Goal: Communication & Community: Answer question/provide support

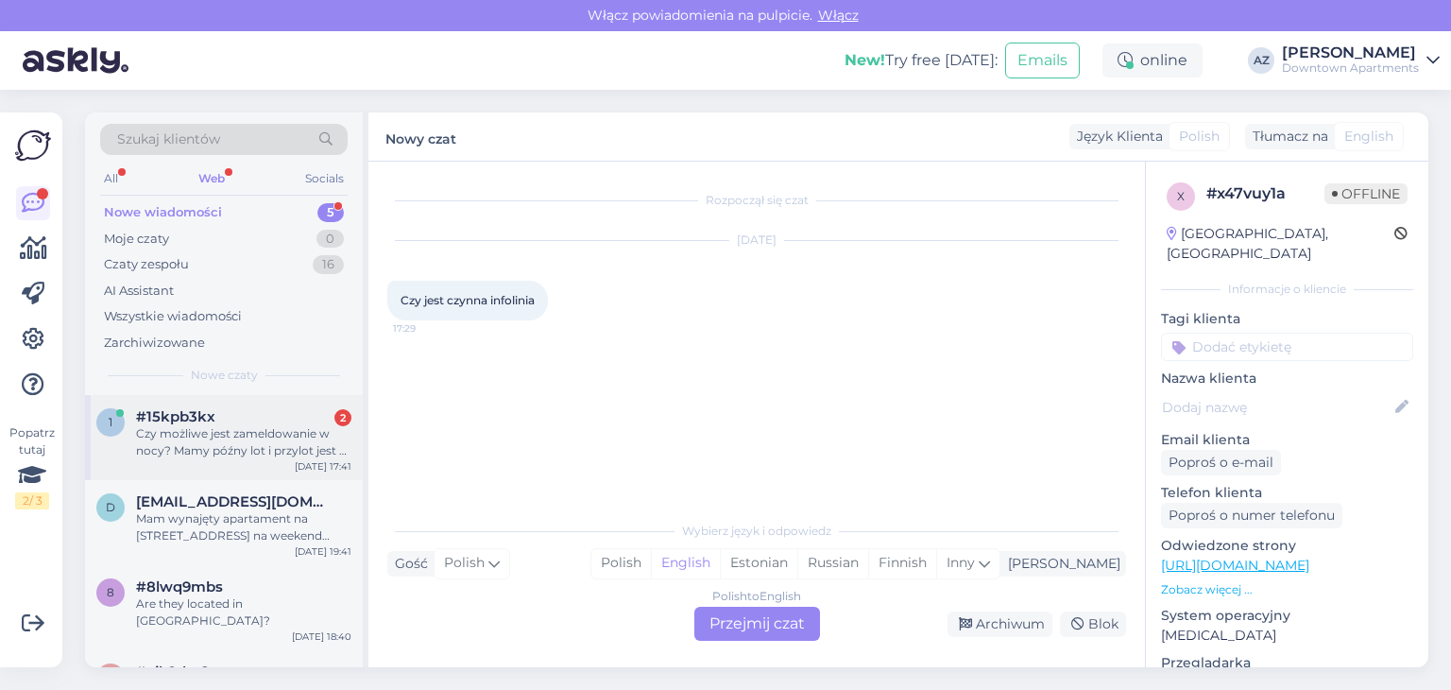
click at [283, 437] on div "Czy możliwe jest zameldowanie w nocy? Mamy późny lot i przylot jest o 1:00 w no…" at bounding box center [243, 442] width 215 height 34
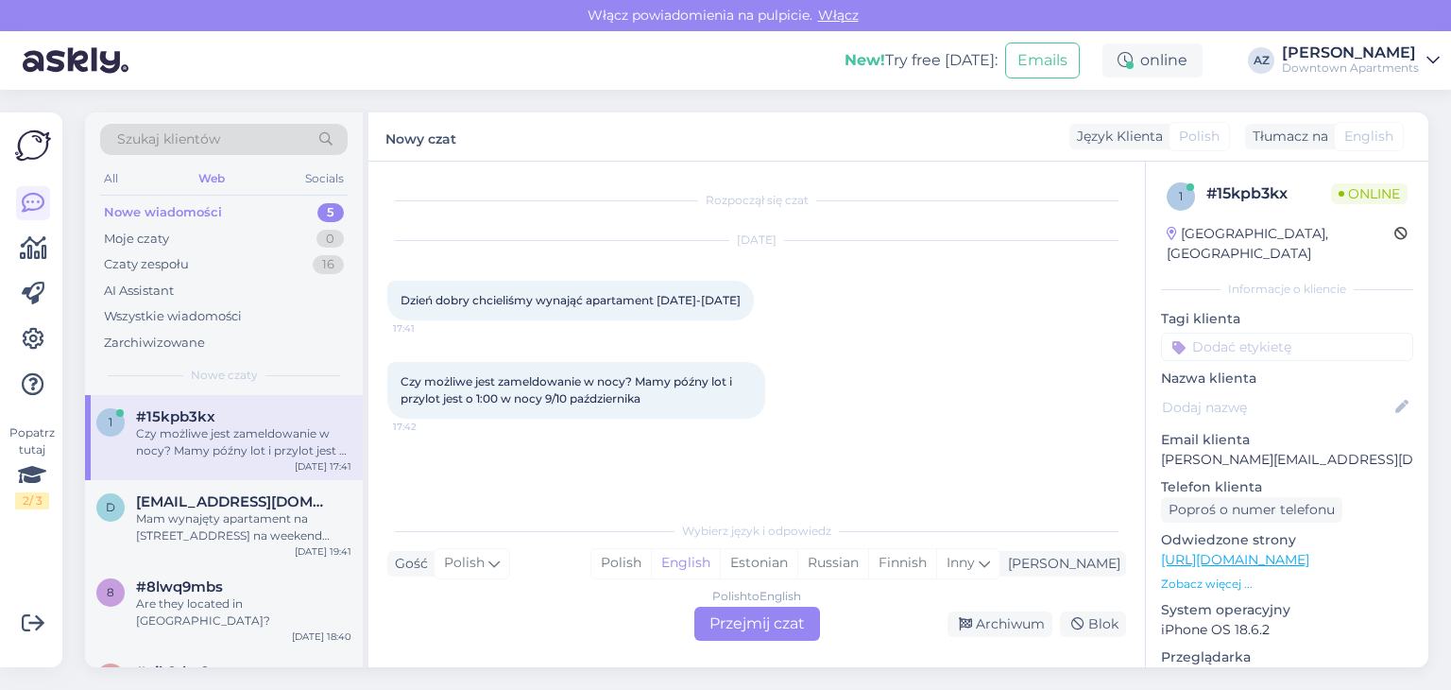
click at [733, 629] on div "Polish to English Przejmij czat" at bounding box center [757, 623] width 126 height 34
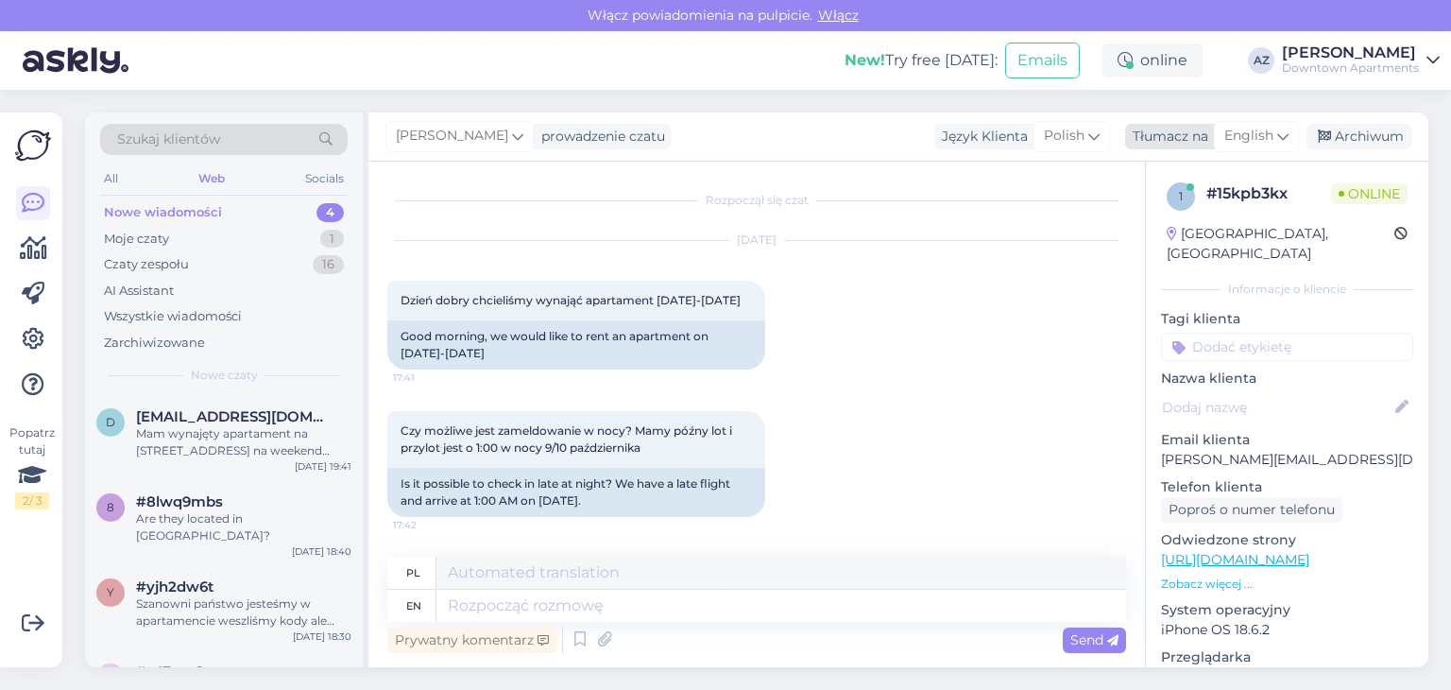
click at [1246, 134] on span "English" at bounding box center [1248, 136] width 49 height 21
type input "pol"
click at [1168, 224] on link "Polish" at bounding box center [1212, 220] width 208 height 30
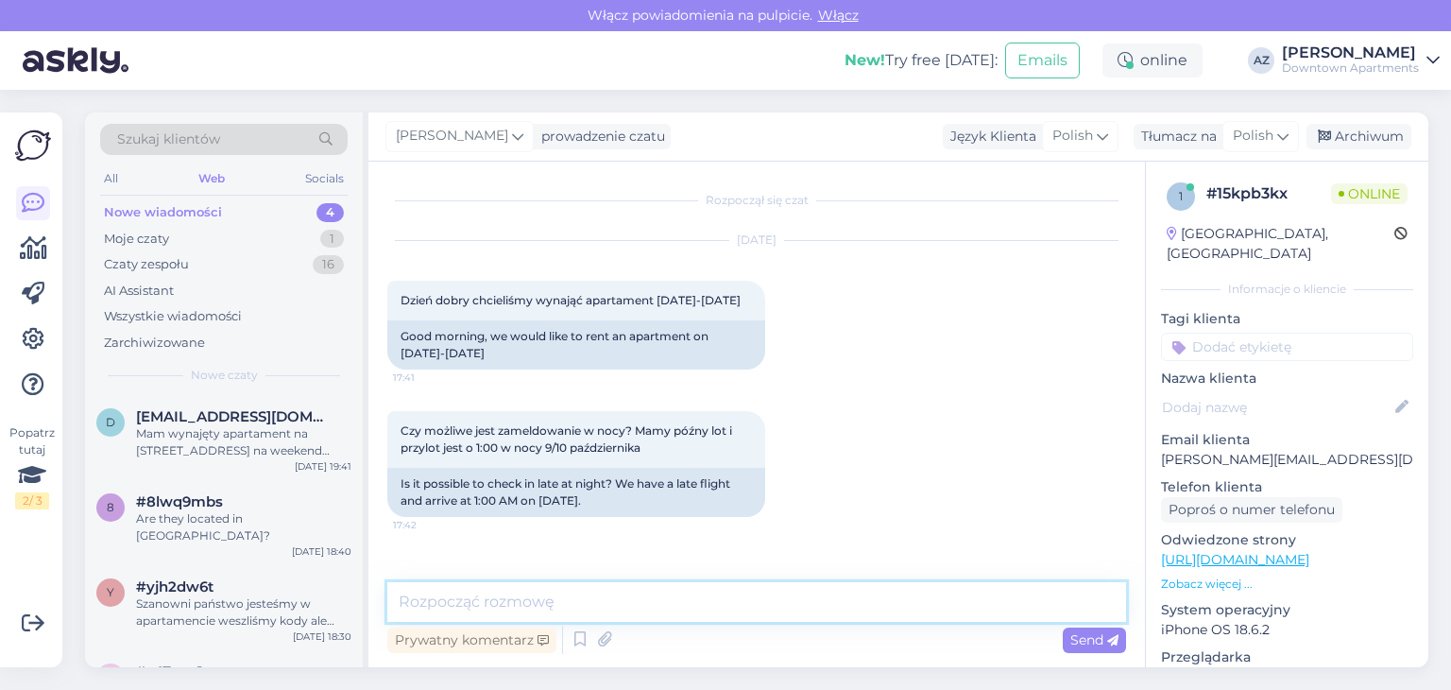
click at [472, 598] on textarea at bounding box center [756, 602] width 739 height 40
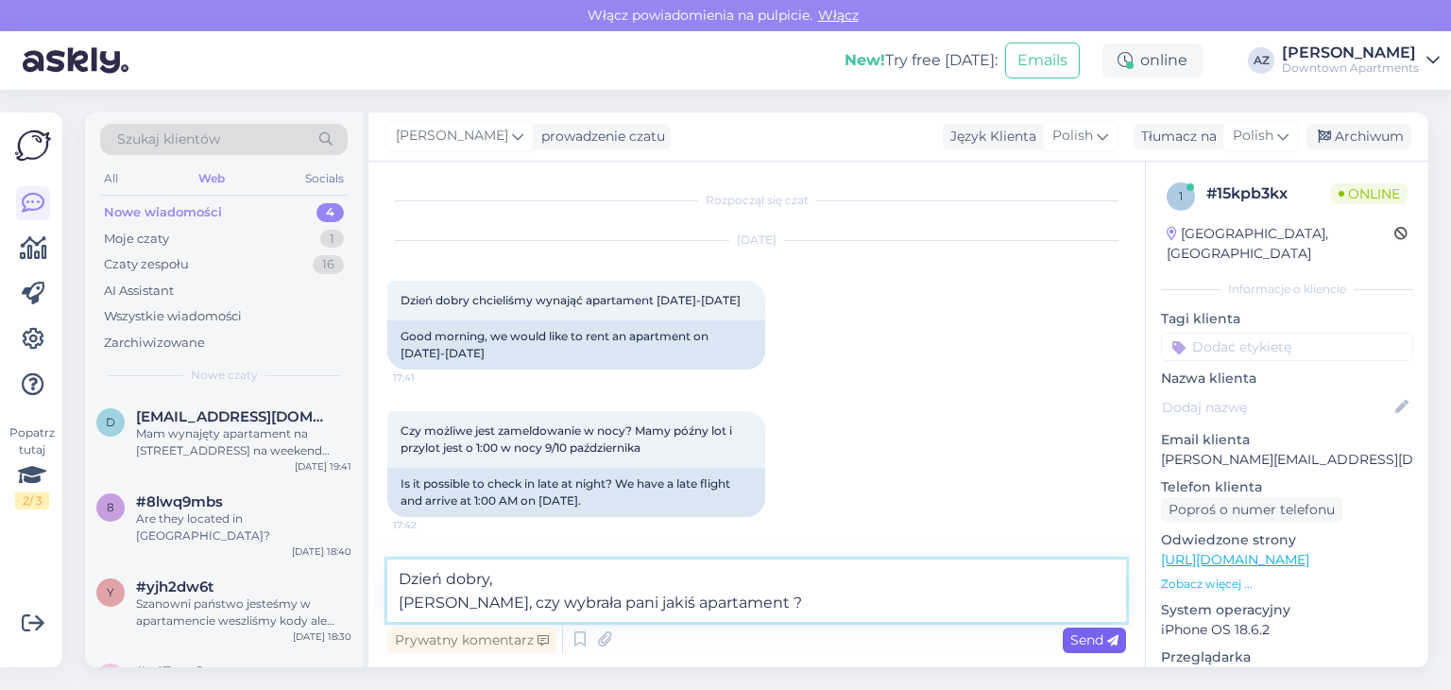
type textarea "Dzień dobry, [PERSON_NAME], czy wybrała pani jakiś apartament ?"
click at [1103, 631] on span "Send" at bounding box center [1094, 639] width 48 height 17
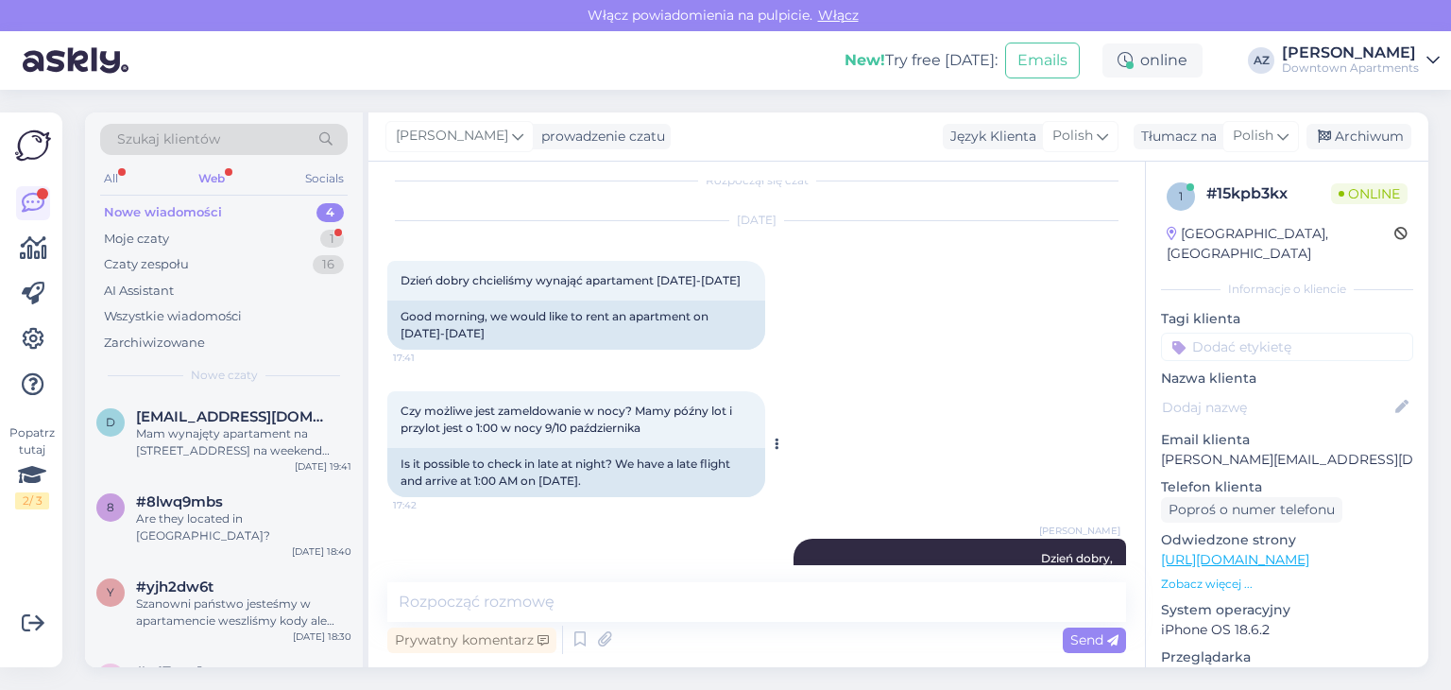
scroll to position [1, 0]
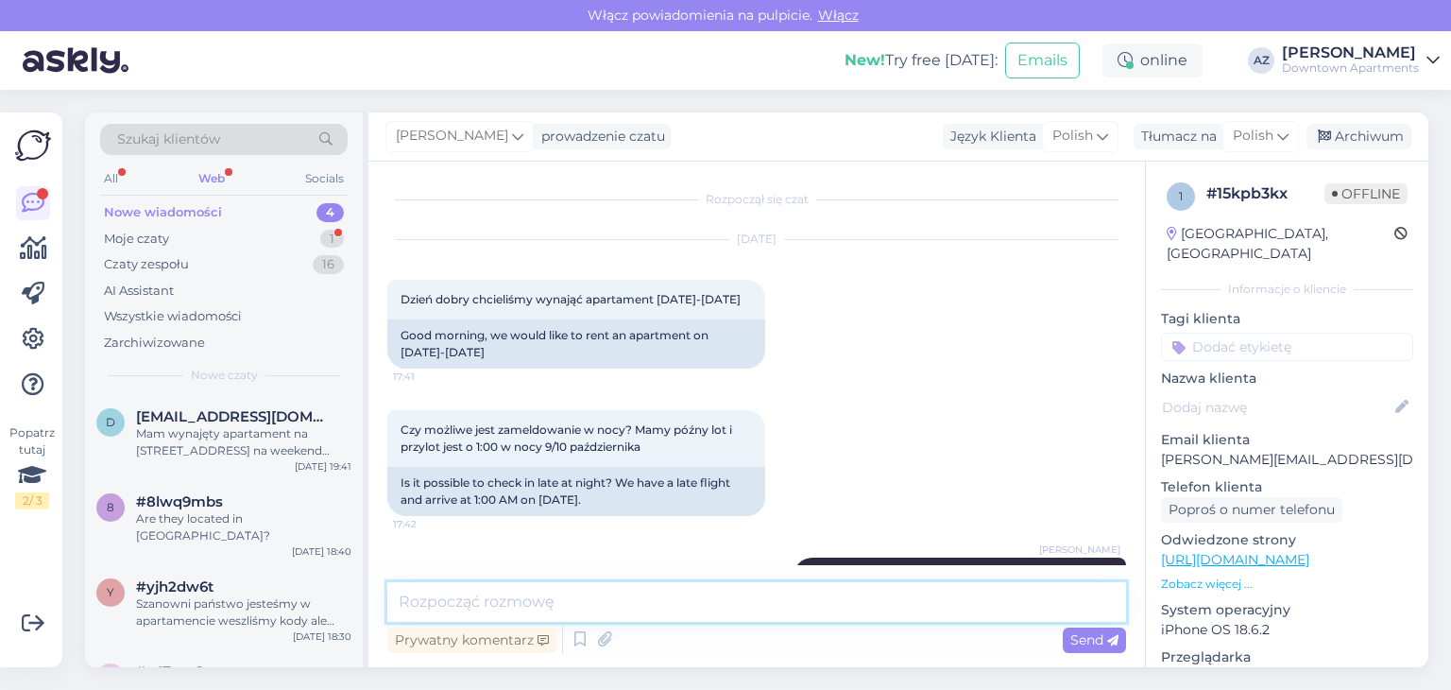
click at [498, 605] on textarea at bounding box center [756, 602] width 739 height 40
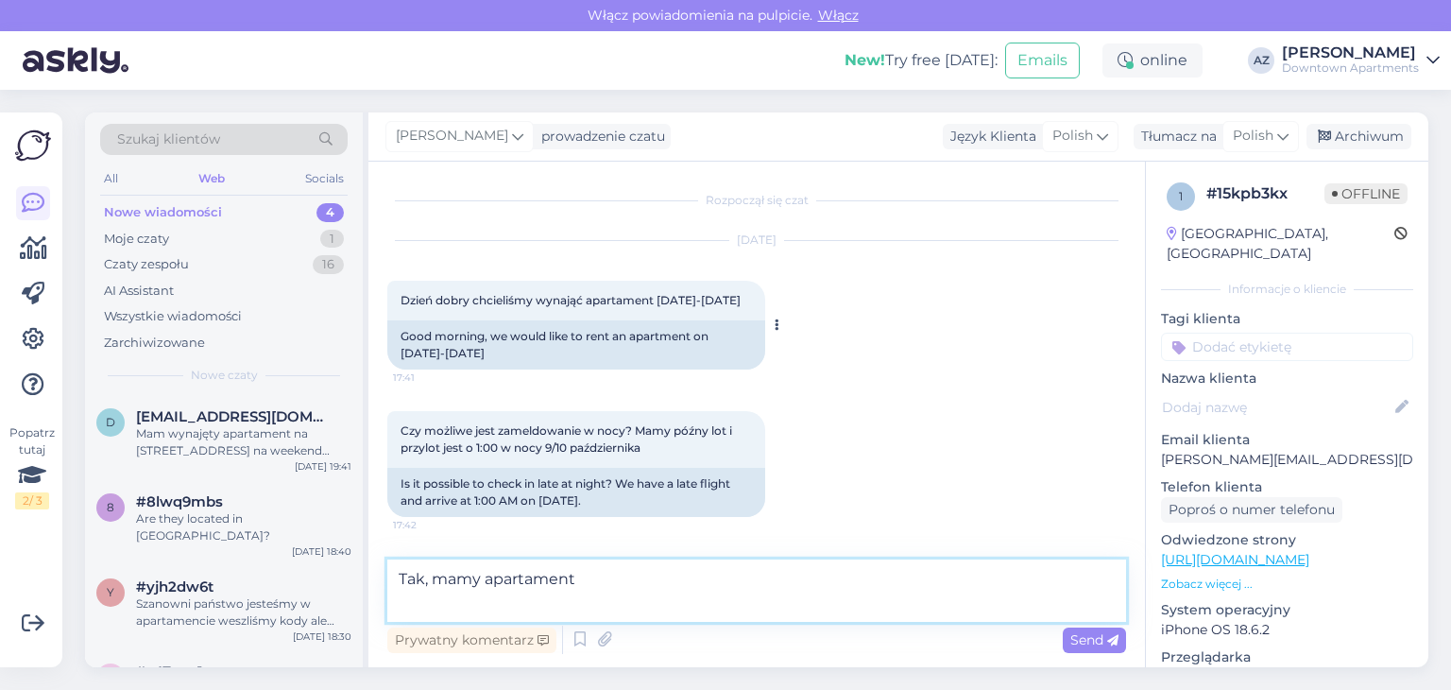
paste textarea "[URL][DOMAIN_NAME]"
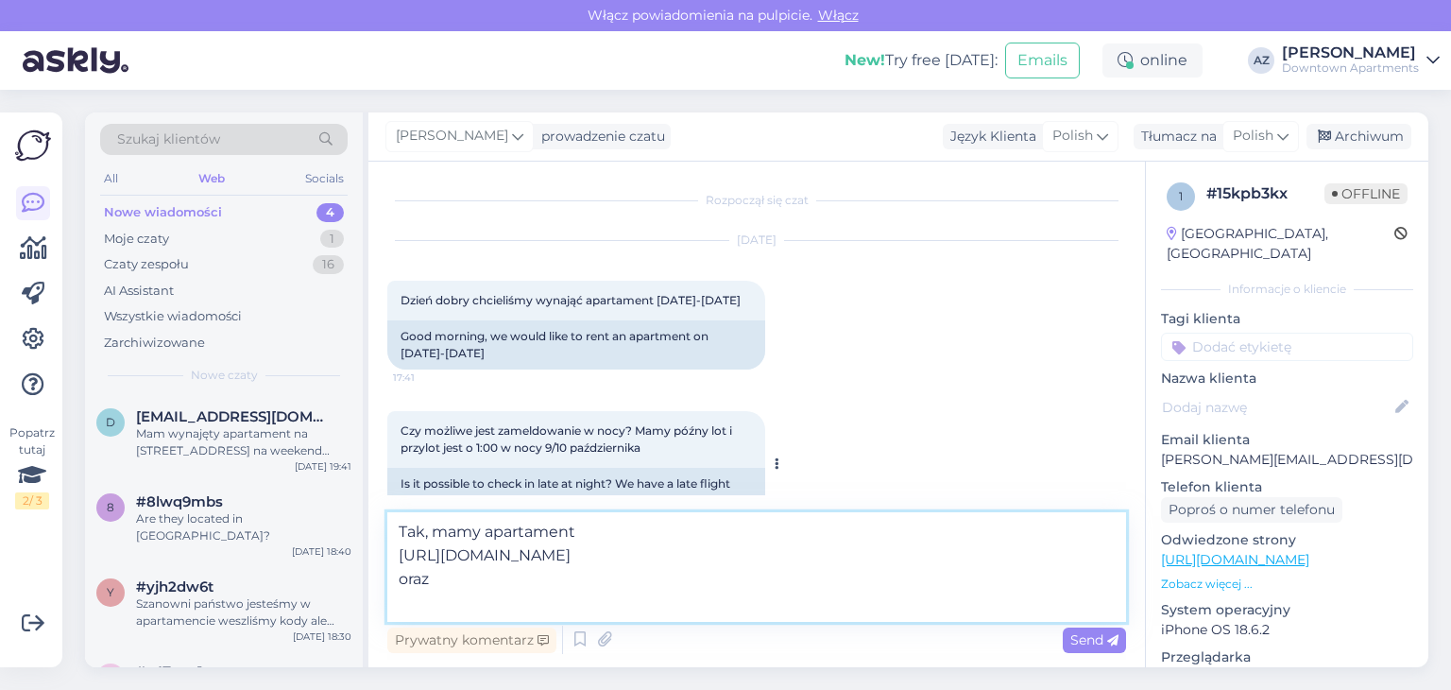
paste textarea "[URL][DOMAIN_NAME]"
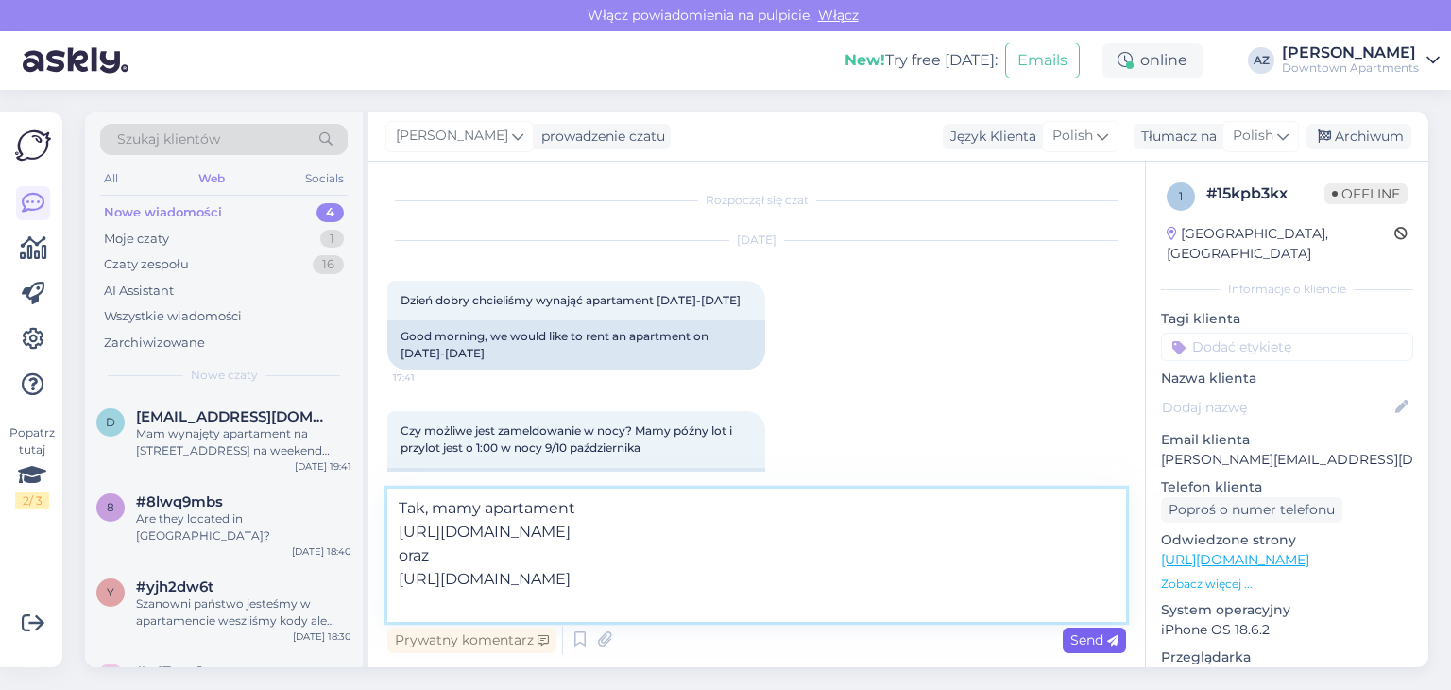
type textarea "Tak, mamy apartament [URL][DOMAIN_NAME] oraz [URL][DOMAIN_NAME]"
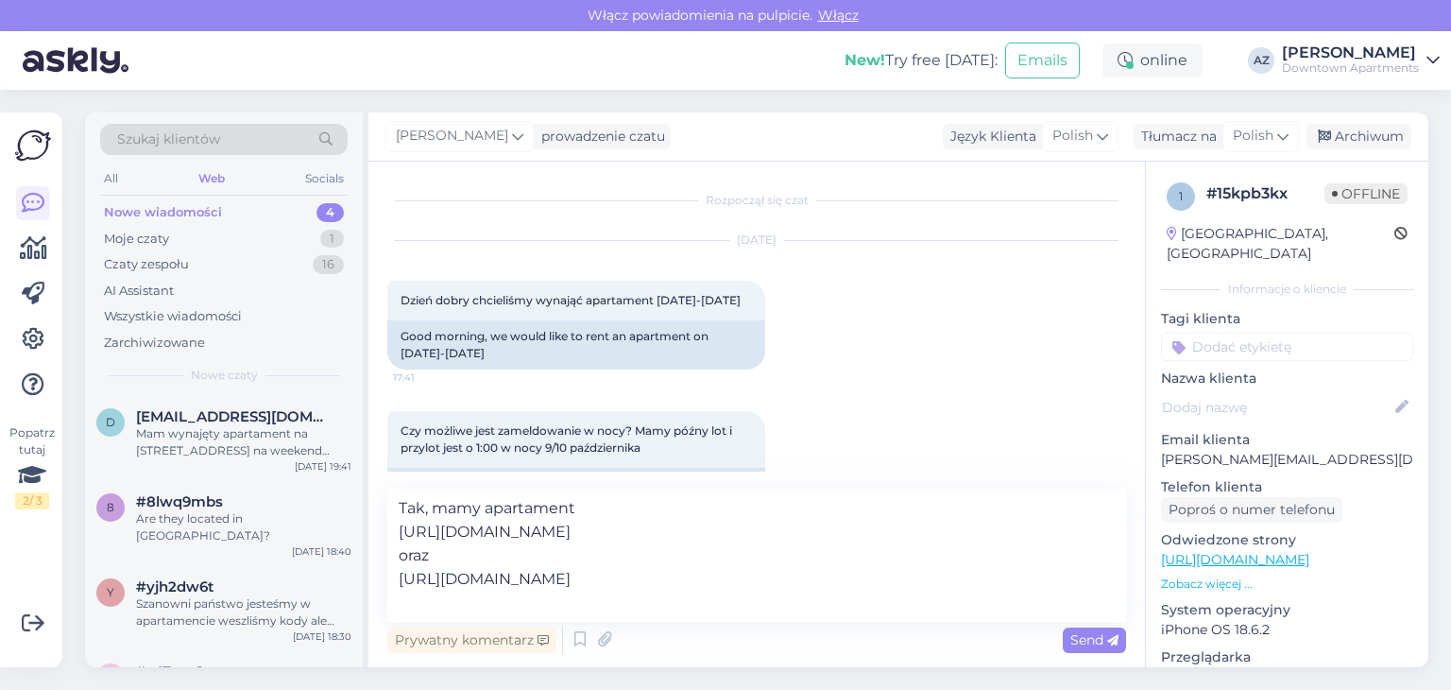
click at [1101, 633] on span "Send" at bounding box center [1094, 639] width 48 height 17
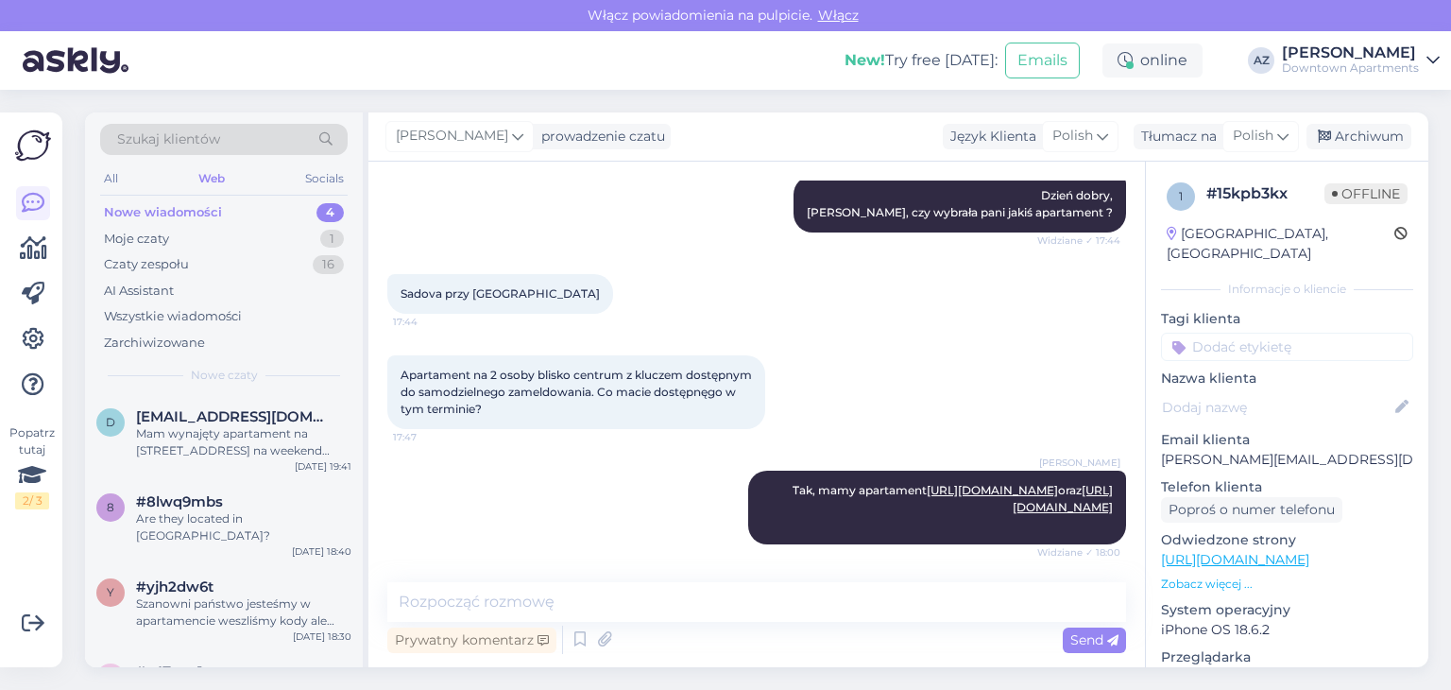
scroll to position [468, 0]
